Goal: Information Seeking & Learning: Learn about a topic

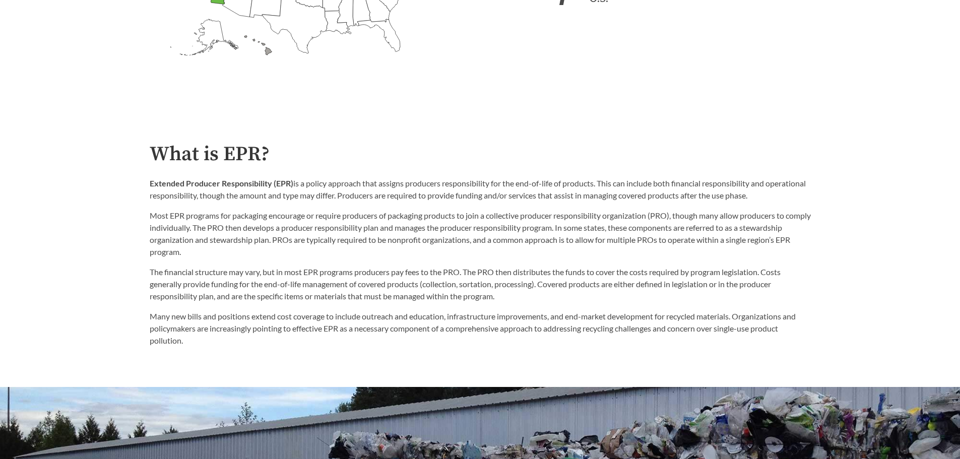
scroll to position [504, 0]
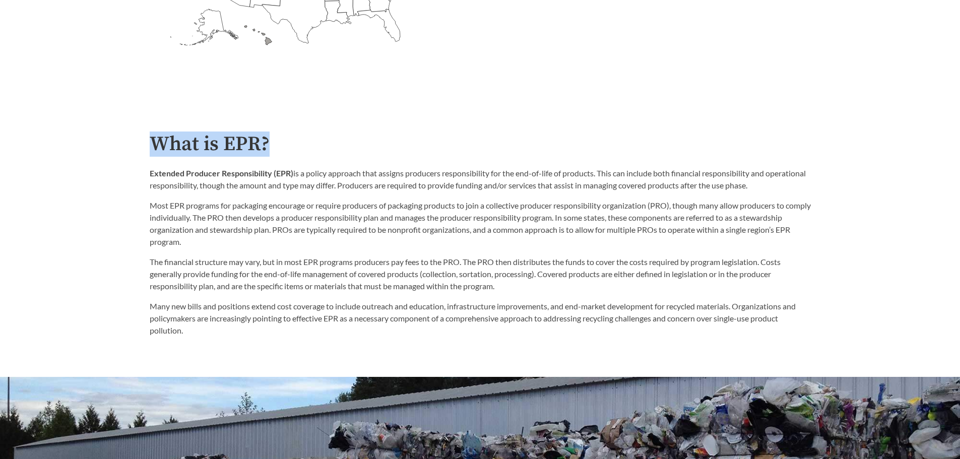
drag, startPoint x: 153, startPoint y: 142, endPoint x: 271, endPoint y: 142, distance: 118.0
click at [271, 142] on h2 "What is EPR?" at bounding box center [480, 144] width 661 height 23
copy h2 "What is EPR?"
drag, startPoint x: 150, startPoint y: 173, endPoint x: 293, endPoint y: 175, distance: 142.7
click at [293, 175] on p "Extended Producer Responsibility (EPR) is a policy approach that assigns produc…" at bounding box center [480, 179] width 661 height 24
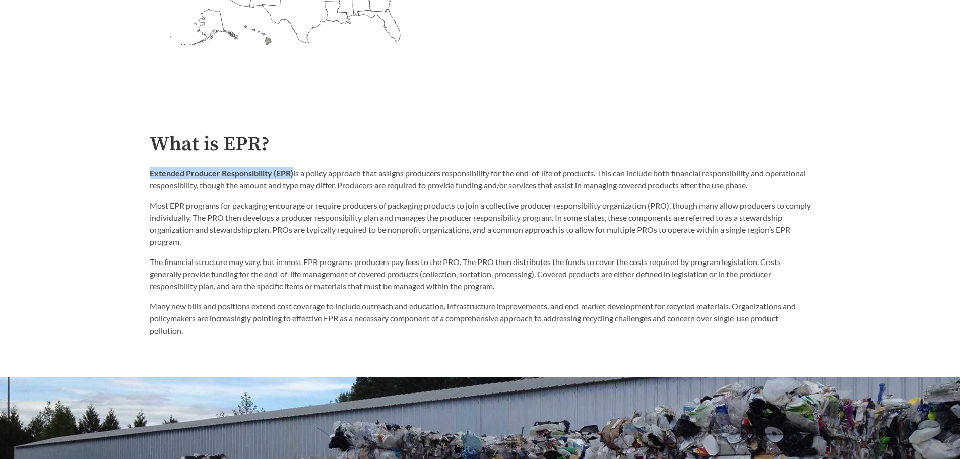
copy strong "Extended Producer Responsibility (EPR)"
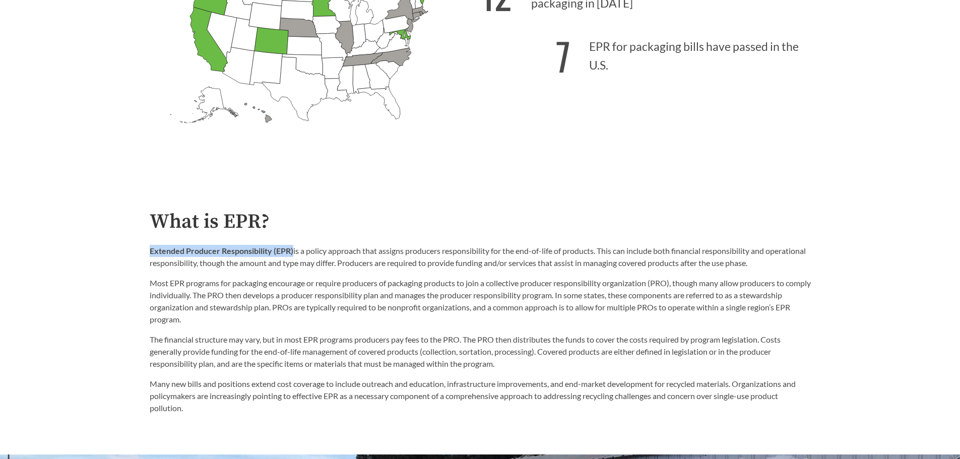
scroll to position [454, 0]
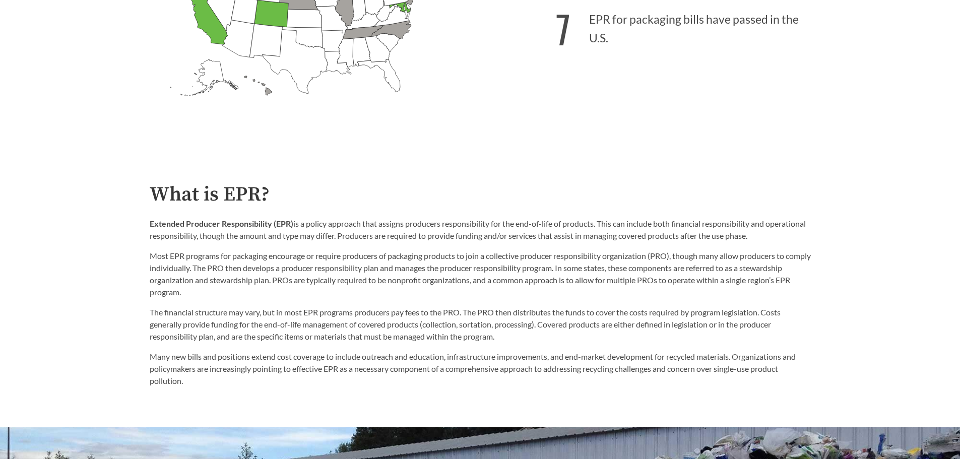
click at [296, 226] on p "Extended Producer Responsibility (EPR) is a policy approach that assigns produc…" at bounding box center [480, 230] width 661 height 24
drag, startPoint x: 296, startPoint y: 226, endPoint x: 497, endPoint y: 227, distance: 200.6
click at [497, 227] on p "Extended Producer Responsibility (EPR) is a policy approach that assigns produc…" at bounding box center [480, 230] width 661 height 24
click at [382, 231] on p "Extended Producer Responsibility (EPR) is a policy approach that assigns produc…" at bounding box center [480, 230] width 661 height 24
drag, startPoint x: 381, startPoint y: 225, endPoint x: 600, endPoint y: 226, distance: 219.8
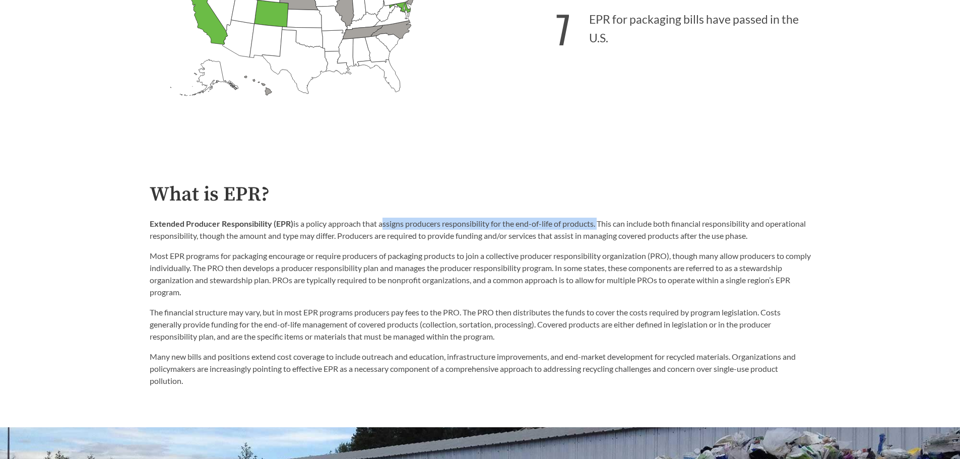
click at [600, 226] on p "Extended Producer Responsibility (EPR) is a policy approach that assigns produc…" at bounding box center [480, 230] width 661 height 24
copy p "assigns producers responsibility for the end-of-life of products."
drag, startPoint x: 382, startPoint y: 235, endPoint x: 801, endPoint y: 236, distance: 418.9
click at [801, 236] on p "Extended Producer Responsibility (EPR) is a policy approach that assigns produc…" at bounding box center [480, 230] width 661 height 24
copy p "Producers are required to provide funding and/or services that assist in managi…"
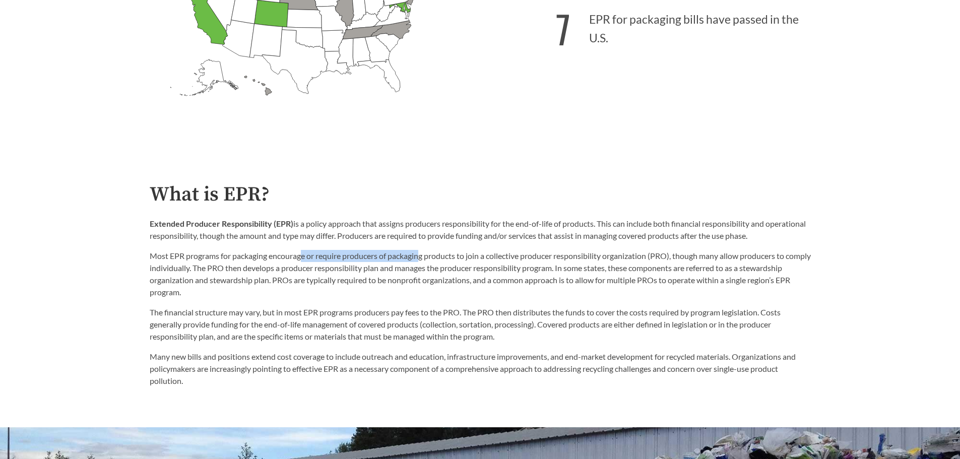
drag, startPoint x: 304, startPoint y: 261, endPoint x: 422, endPoint y: 254, distance: 117.6
click at [422, 254] on p "Most EPR programs for packaging encourage or require producers of packaging pro…" at bounding box center [480, 274] width 661 height 48
click at [388, 251] on div "Extended Producer Responsibility (EPR) is a policy approach that assigns produc…" at bounding box center [480, 258] width 661 height 81
drag, startPoint x: 525, startPoint y: 261, endPoint x: 653, endPoint y: 255, distance: 128.2
click at [653, 255] on p "Most EPR programs for packaging encourage or require producers of packaging pro…" at bounding box center [480, 274] width 661 height 48
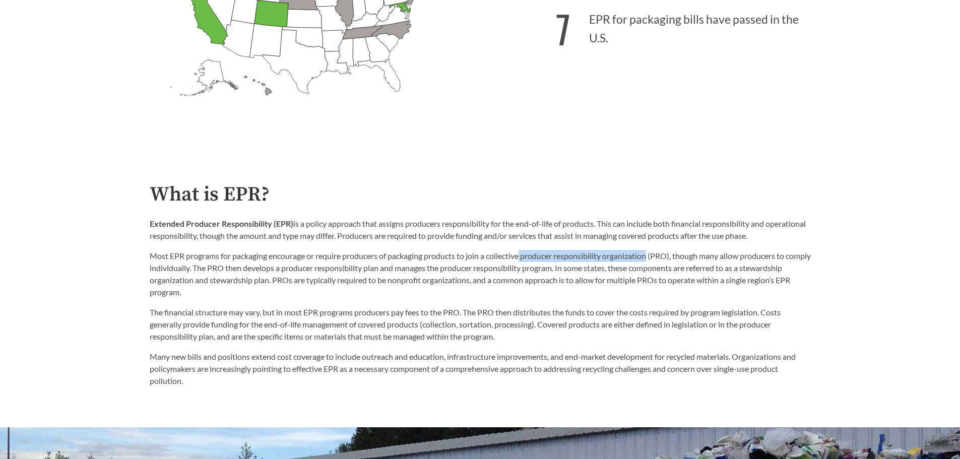
copy p "producer responsibility organization"
click at [785, 270] on p "Most EPR programs for packaging encourage or require producers of packaging pro…" at bounding box center [480, 274] width 661 height 48
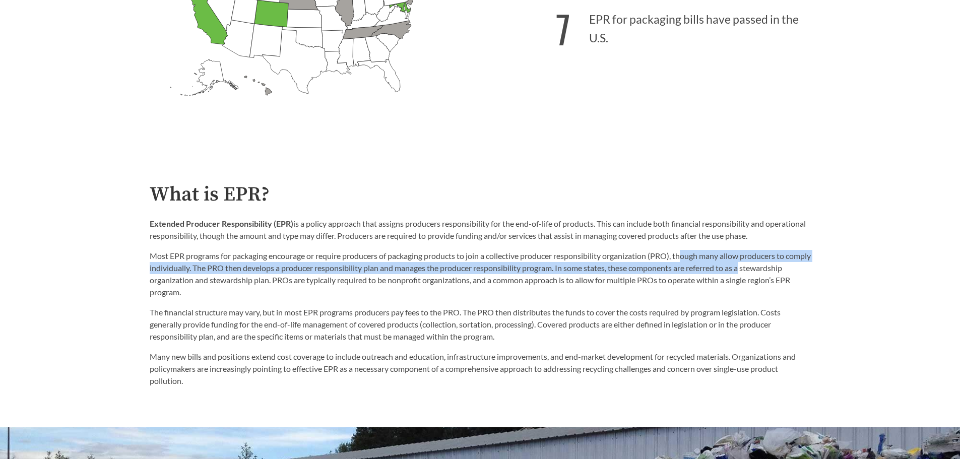
drag, startPoint x: 686, startPoint y: 258, endPoint x: 798, endPoint y: 264, distance: 112.1
click at [798, 264] on p "Most EPR programs for packaging encourage or require producers of packaging pro…" at bounding box center [480, 274] width 661 height 48
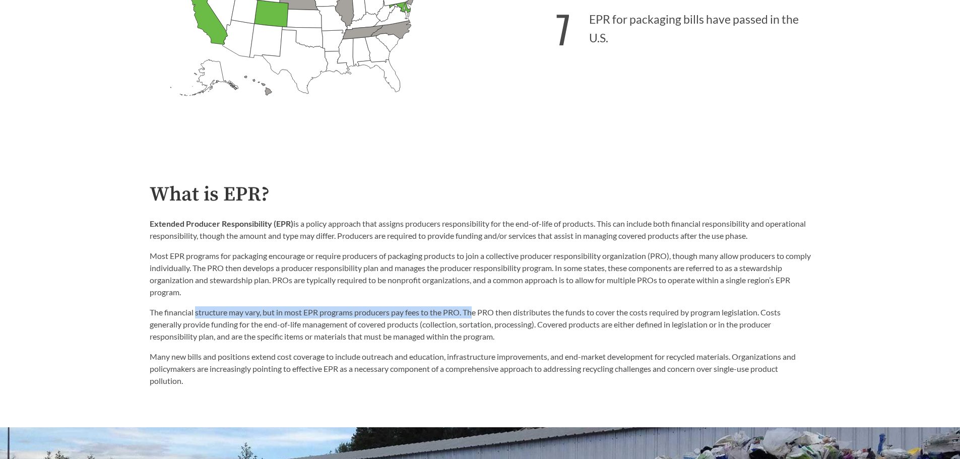
drag, startPoint x: 196, startPoint y: 315, endPoint x: 475, endPoint y: 303, distance: 279.0
click at [475, 303] on div "The financial structure may vary, but in most EPR programs producers pay fees t…" at bounding box center [480, 342] width 661 height 89
click at [448, 305] on div "The financial structure may vary, but in most EPR programs producers pay fees t…" at bounding box center [480, 342] width 661 height 89
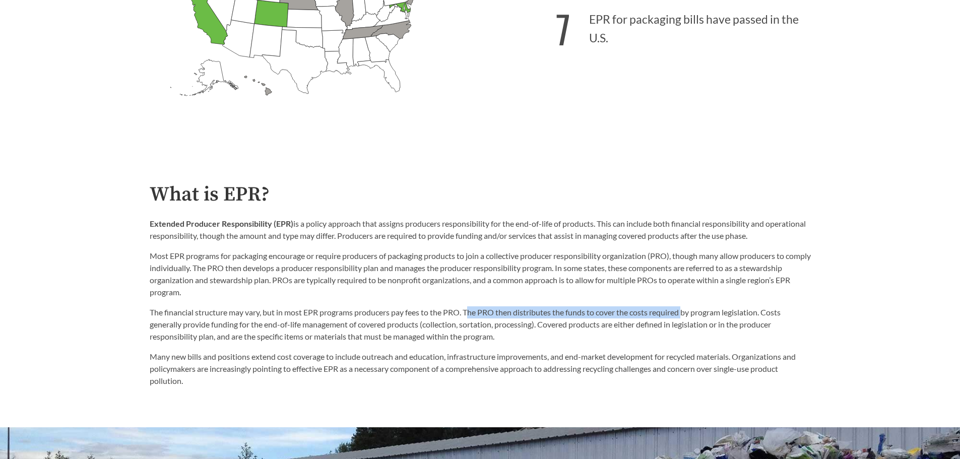
drag, startPoint x: 470, startPoint y: 315, endPoint x: 687, endPoint y: 311, distance: 216.8
click at [687, 311] on p "The financial structure may vary, but in most EPR programs producers pay fees t…" at bounding box center [480, 325] width 661 height 36
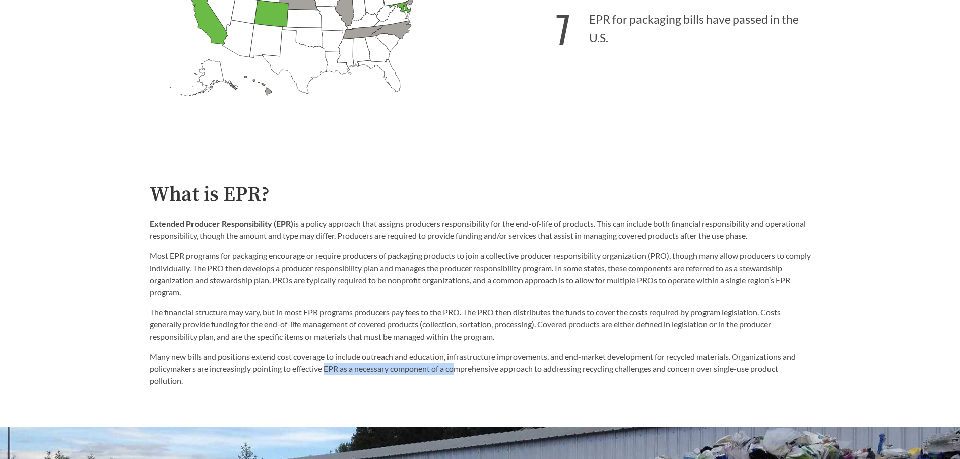
drag, startPoint x: 327, startPoint y: 373, endPoint x: 460, endPoint y: 375, distance: 132.6
click at [460, 375] on p "Many new bills and positions extend cost coverage to include outreach and educa…" at bounding box center [480, 369] width 661 height 36
click at [419, 374] on p "Many new bills and positions extend cost coverage to include outreach and educa…" at bounding box center [480, 369] width 661 height 36
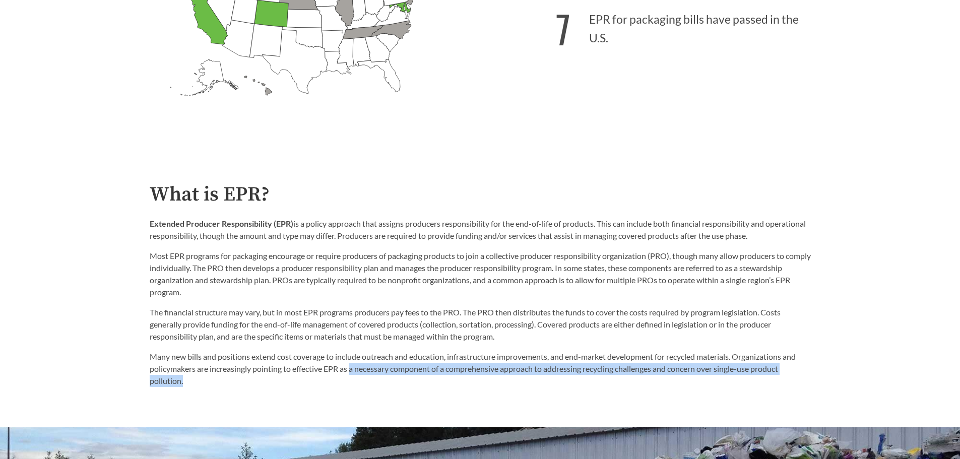
drag, startPoint x: 352, startPoint y: 370, endPoint x: 774, endPoint y: 377, distance: 422.0
click at [774, 377] on p "Many new bills and positions extend cost coverage to include outreach and educa…" at bounding box center [480, 369] width 661 height 36
copy p "a necessary component of a comprehensive approach to addressing recycling chall…"
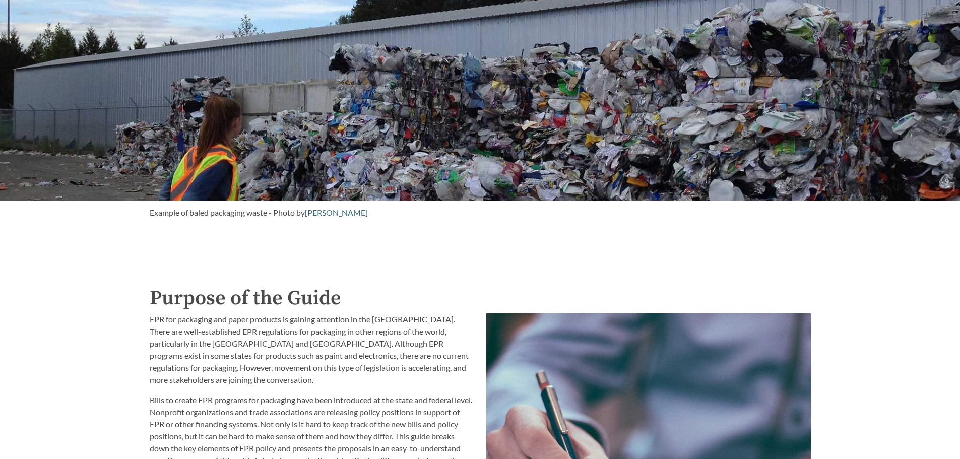
scroll to position [1059, 0]
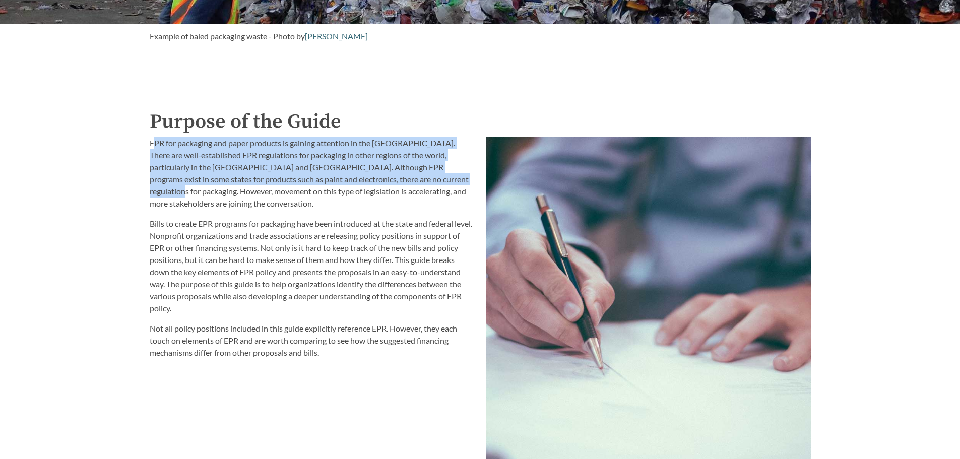
drag, startPoint x: 155, startPoint y: 144, endPoint x: 422, endPoint y: 182, distance: 269.5
click at [422, 182] on p "EPR for packaging and paper products is gaining attention in the [GEOGRAPHIC_DA…" at bounding box center [312, 173] width 325 height 73
click at [352, 177] on p "EPR for packaging and paper products is gaining attention in the [GEOGRAPHIC_DA…" at bounding box center [312, 173] width 325 height 73
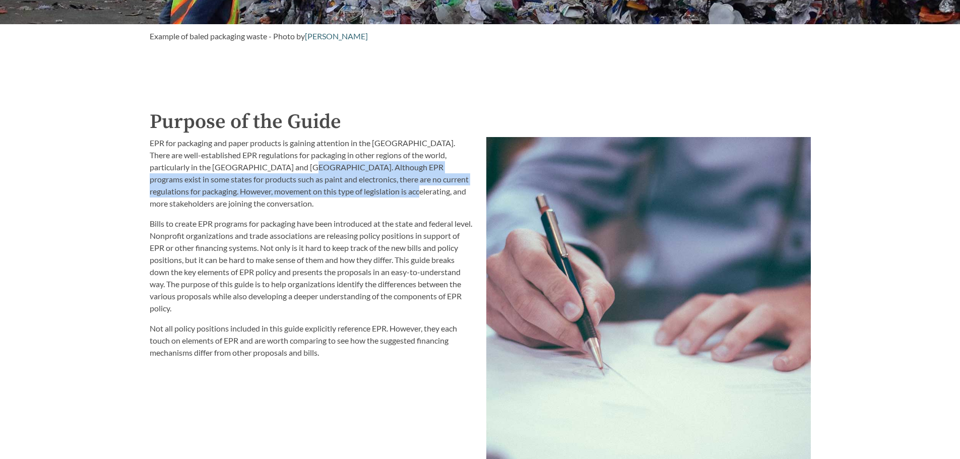
drag, startPoint x: 270, startPoint y: 168, endPoint x: 360, endPoint y: 199, distance: 96.0
click at [360, 199] on p "EPR for packaging and paper products is gaining attention in the [GEOGRAPHIC_DA…" at bounding box center [312, 173] width 325 height 73
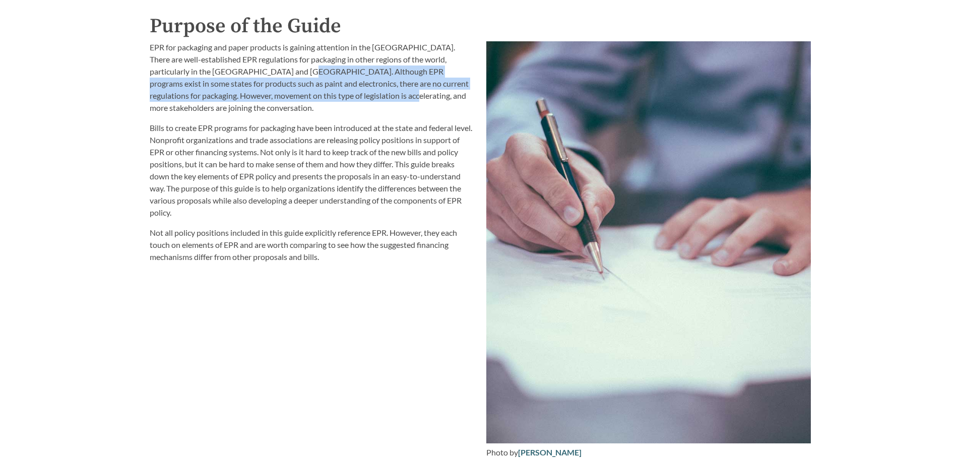
scroll to position [1160, 0]
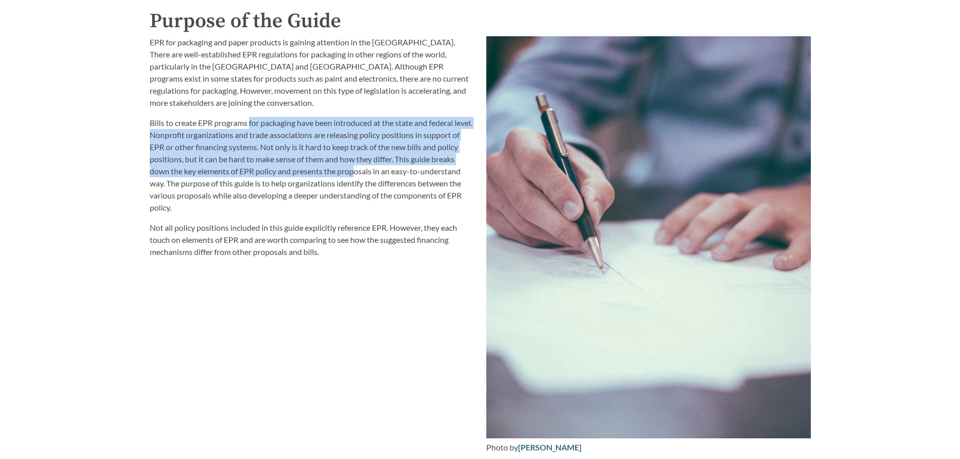
drag, startPoint x: 251, startPoint y: 130, endPoint x: 354, endPoint y: 175, distance: 112.9
click at [354, 175] on p "Bills to create EPR programs for packaging have been introduced at the state an…" at bounding box center [312, 165] width 325 height 97
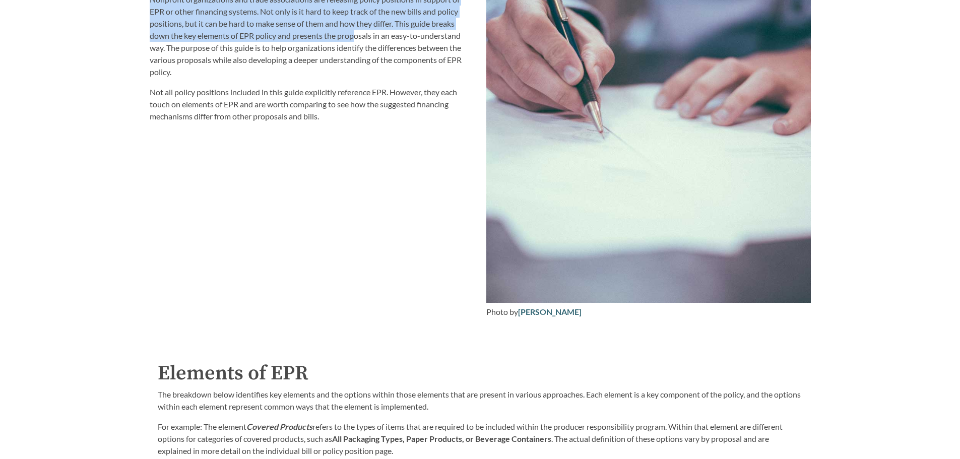
scroll to position [1311, 0]
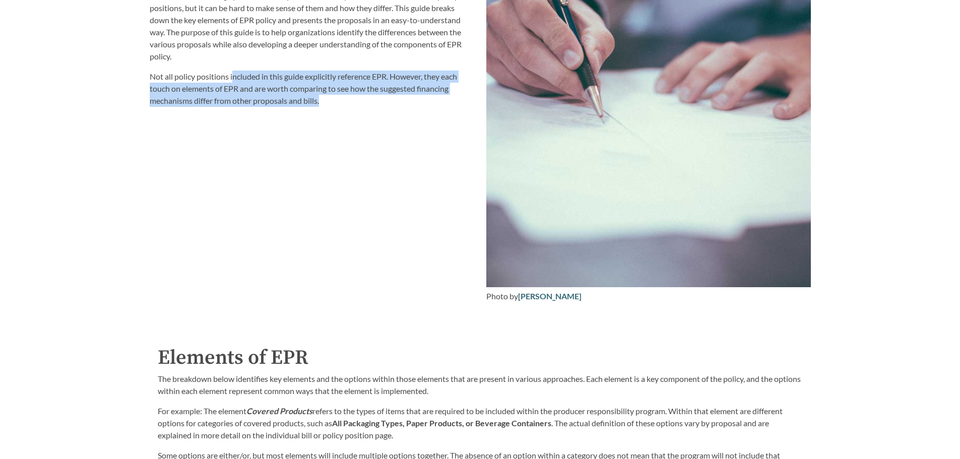
drag, startPoint x: 232, startPoint y: 77, endPoint x: 349, endPoint y: 102, distance: 119.5
click at [349, 102] on p "Not all policy positions included in this guide explicitly reference EPR. Howev…" at bounding box center [312, 89] width 325 height 36
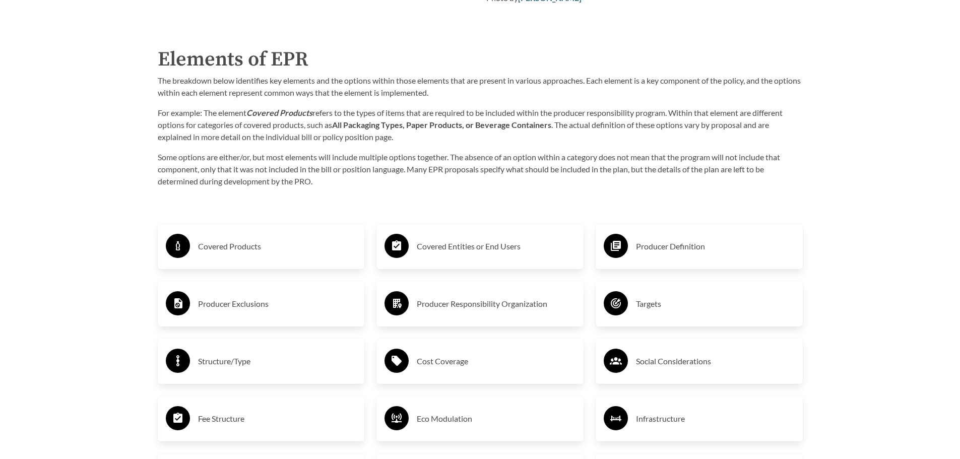
scroll to position [1613, 0]
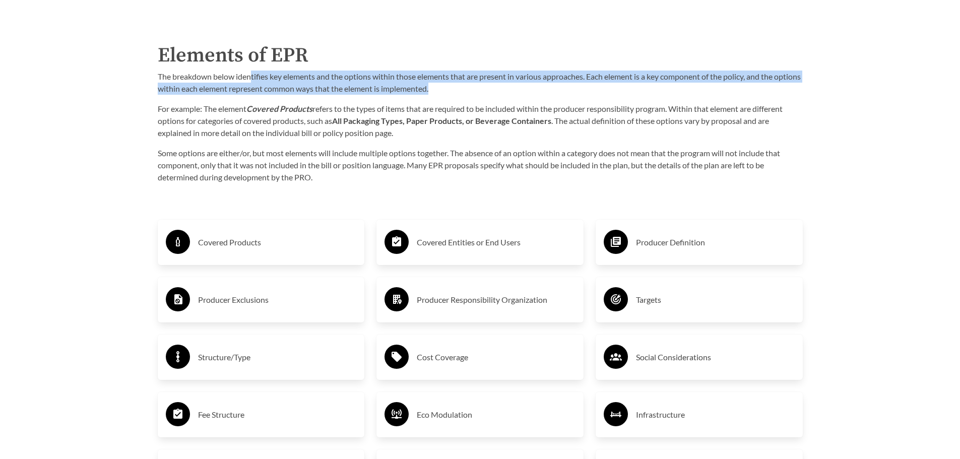
drag, startPoint x: 252, startPoint y: 82, endPoint x: 474, endPoint y: 88, distance: 221.9
click at [474, 88] on p "The breakdown below identifies key elements and the options within those elemen…" at bounding box center [480, 83] width 645 height 24
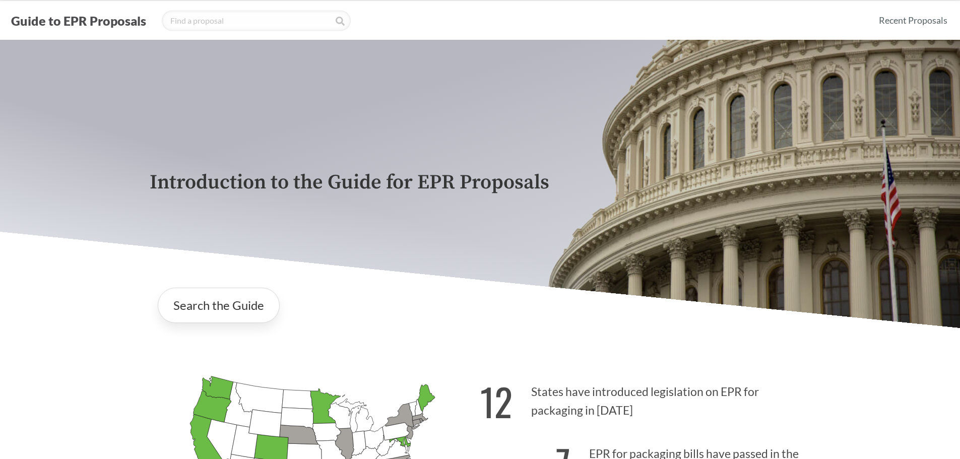
scroll to position [0, 0]
